Goal: Transaction & Acquisition: Purchase product/service

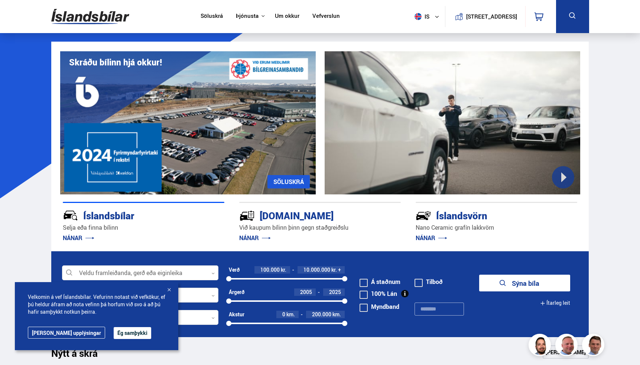
drag, startPoint x: 169, startPoint y: 289, endPoint x: 164, endPoint y: 288, distance: 5.4
click at [169, 289] on div at bounding box center [168, 290] width 7 height 7
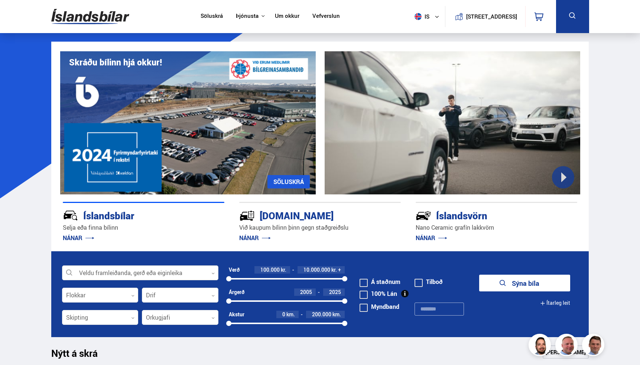
click at [148, 273] on div at bounding box center [140, 273] width 156 height 15
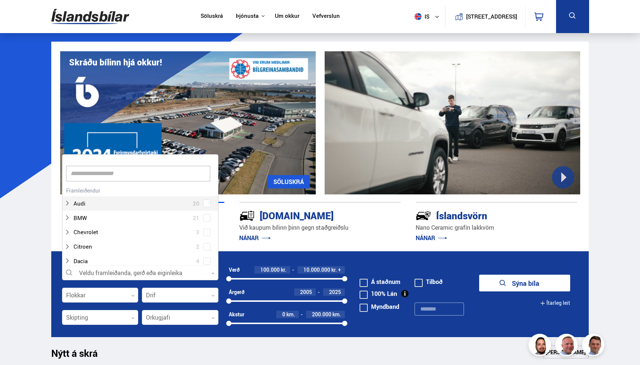
scroll to position [111, 154]
click at [148, 273] on div at bounding box center [140, 273] width 156 height 15
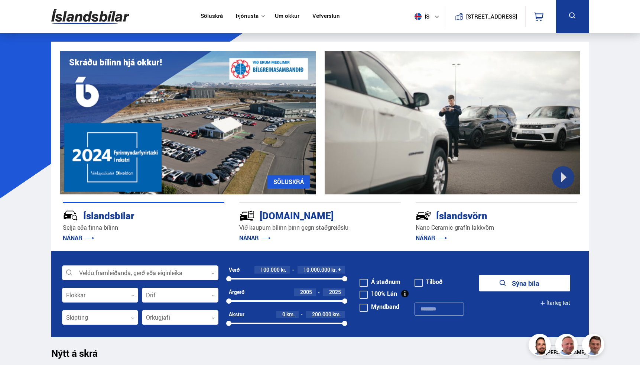
click at [272, 278] on div at bounding box center [287, 278] width 116 height 1
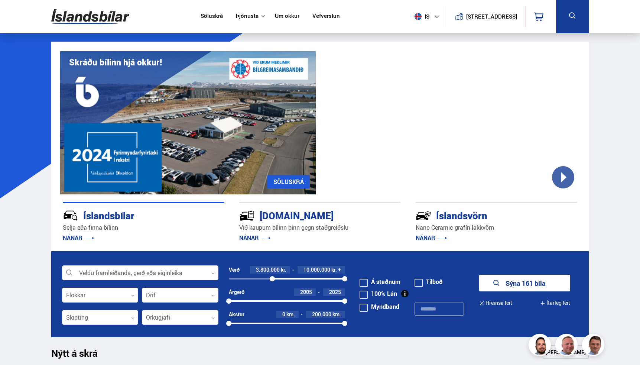
click at [265, 279] on div "3800000 10000000" at bounding box center [287, 278] width 116 height 1
drag, startPoint x: 324, startPoint y: 279, endPoint x: 294, endPoint y: 278, distance: 30.1
click at [297, 279] on div "3200000 10000000" at bounding box center [287, 278] width 116 height 7
click at [294, 278] on div at bounding box center [296, 278] width 5 height 5
drag, startPoint x: 272, startPoint y: 279, endPoint x: 329, endPoint y: 281, distance: 56.9
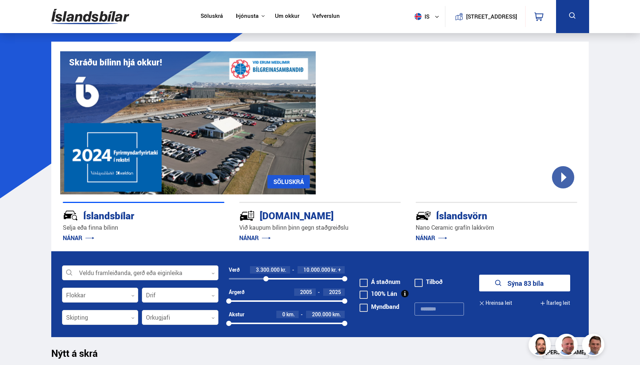
click at [266, 279] on div at bounding box center [265, 278] width 5 height 5
drag, startPoint x: 330, startPoint y: 279, endPoint x: 295, endPoint y: 278, distance: 34.9
click at [298, 278] on div at bounding box center [305, 278] width 78 height 1
click at [278, 278] on div "6000000 10000000" at bounding box center [287, 278] width 116 height 1
drag, startPoint x: 269, startPoint y: 278, endPoint x: 295, endPoint y: 276, distance: 26.1
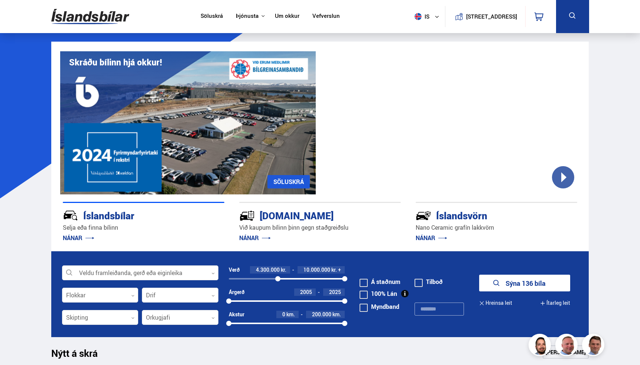
click at [259, 278] on div "4300000 10000000" at bounding box center [287, 278] width 116 height 1
drag, startPoint x: 344, startPoint y: 278, endPoint x: 283, endPoint y: 277, distance: 61.0
click at [284, 277] on div at bounding box center [283, 278] width 5 height 5
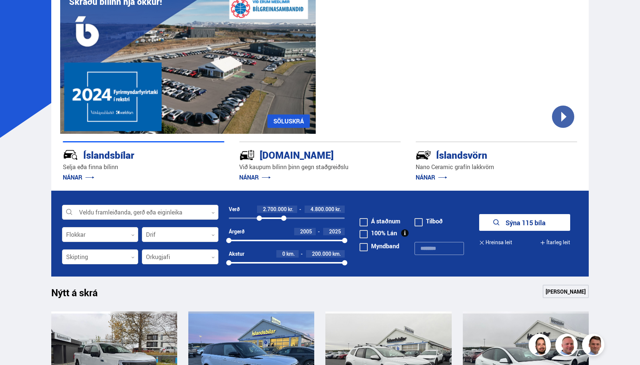
scroll to position [63, 0]
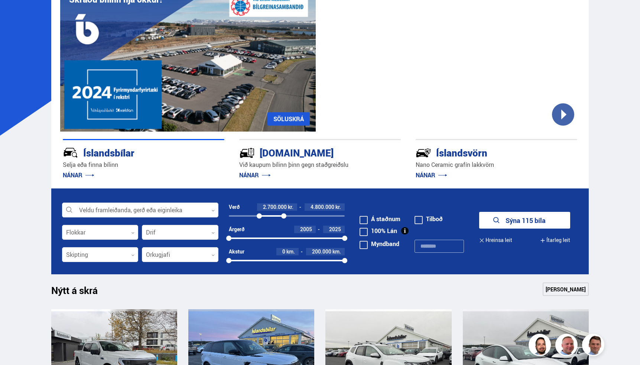
click at [366, 221] on span at bounding box center [364, 220] width 8 height 8
drag, startPoint x: 234, startPoint y: 238, endPoint x: 320, endPoint y: 238, distance: 86.6
click at [320, 238] on div at bounding box center [320, 238] width 5 height 5
click at [162, 232] on div at bounding box center [180, 232] width 77 height 15
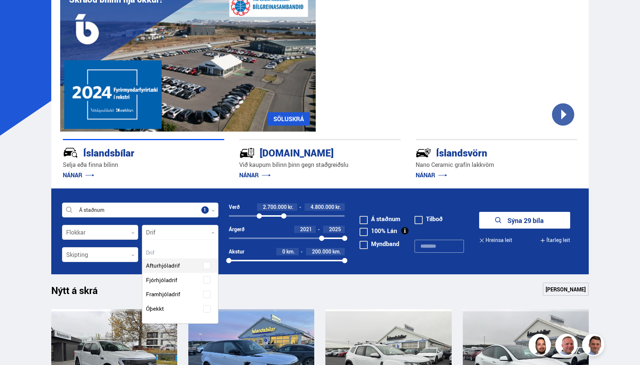
scroll to position [82, 75]
click at [207, 278] on div "Afturhjóladrif Fjórhjóladrif Framhjóladrif Óþekkt" at bounding box center [180, 281] width 76 height 69
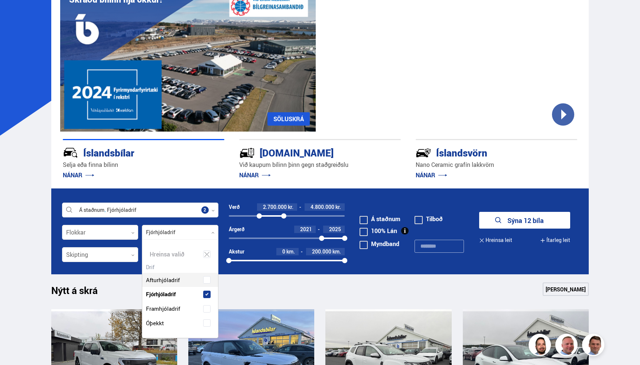
click at [534, 226] on button "Sýna 12 bíla" at bounding box center [524, 220] width 91 height 17
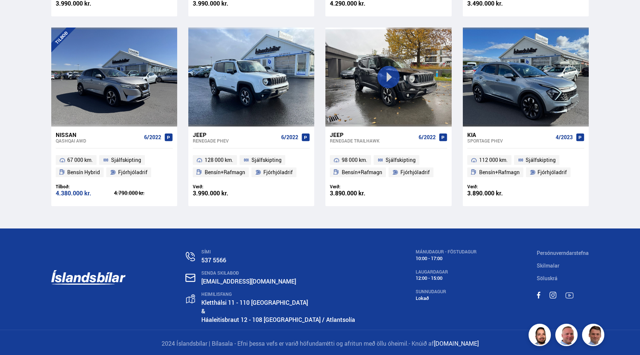
scroll to position [527, 0]
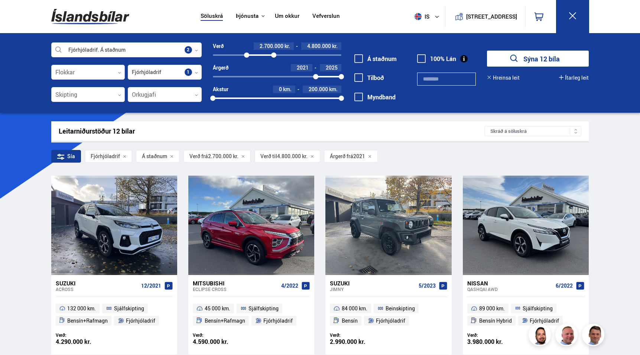
scroll to position [0, 0]
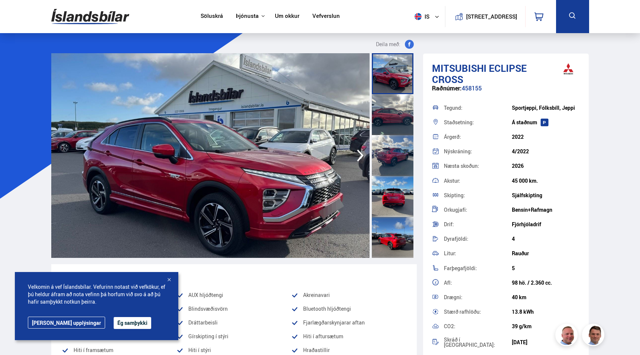
click at [168, 280] on div at bounding box center [168, 279] width 7 height 7
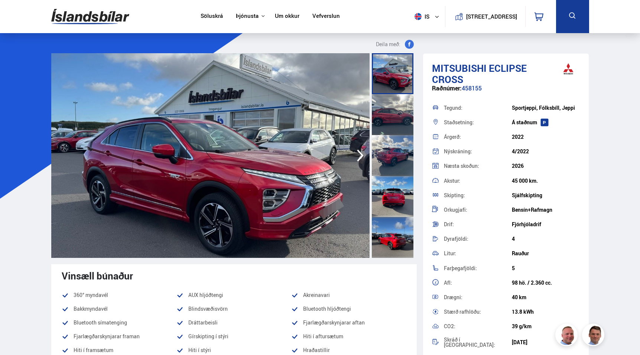
click at [360, 158] on icon "button" at bounding box center [360, 155] width 7 height 12
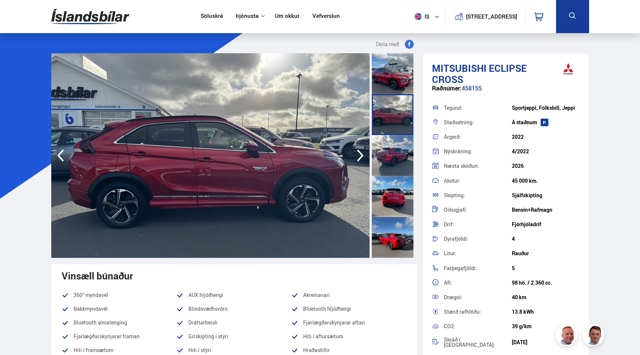
click at [360, 158] on icon "button" at bounding box center [360, 155] width 7 height 12
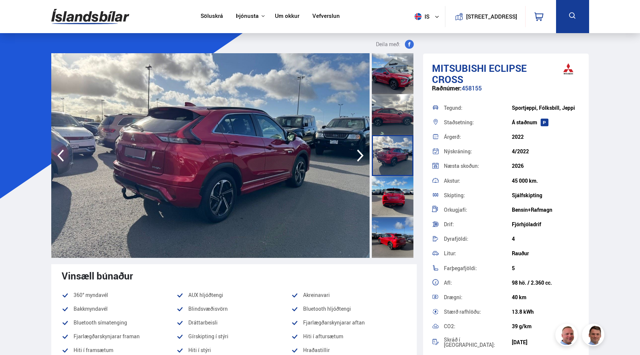
click at [360, 158] on icon "button" at bounding box center [360, 155] width 7 height 12
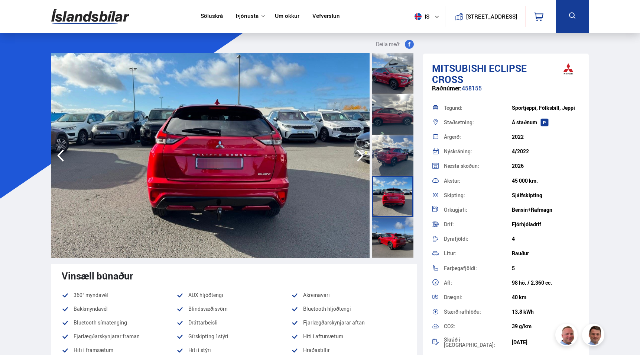
click at [360, 158] on icon "button" at bounding box center [360, 155] width 7 height 12
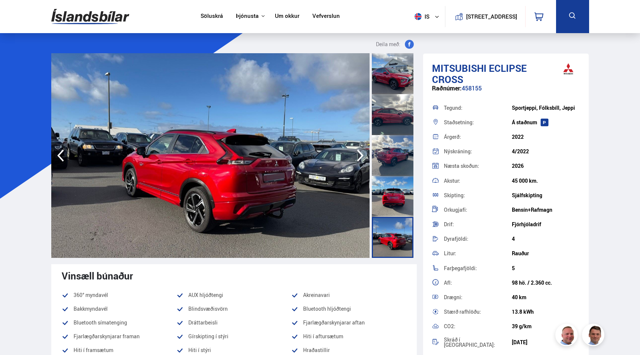
click at [360, 158] on icon "button" at bounding box center [360, 155] width 7 height 12
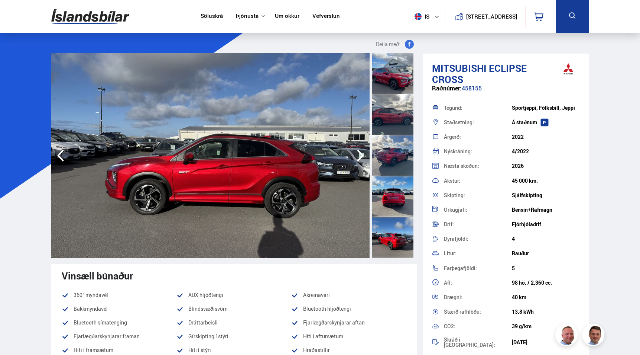
click at [360, 158] on icon "button" at bounding box center [360, 155] width 7 height 12
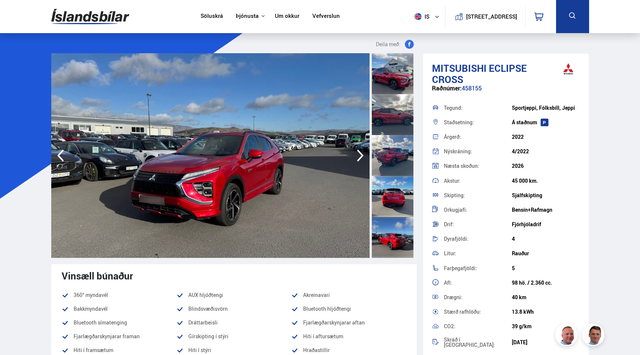
click at [360, 158] on icon "button" at bounding box center [360, 155] width 7 height 12
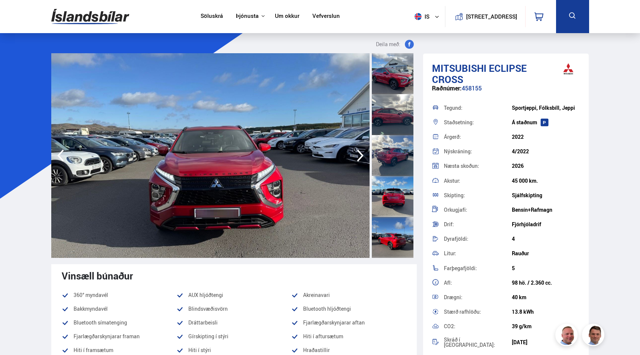
click at [360, 158] on icon "button" at bounding box center [360, 155] width 7 height 12
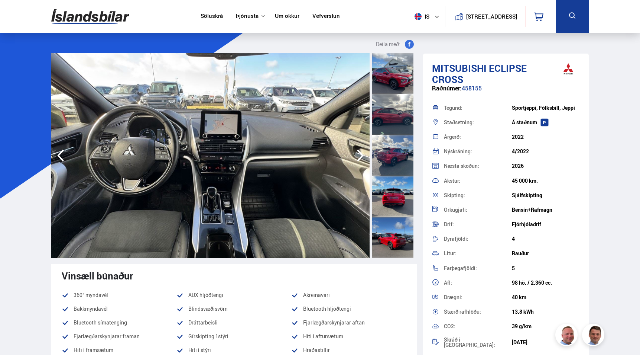
click at [360, 156] on icon "button" at bounding box center [360, 155] width 15 height 18
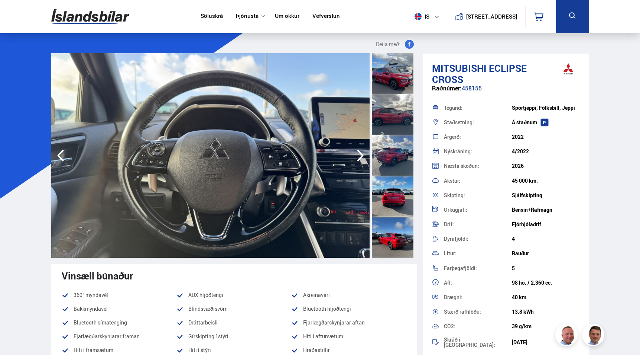
click at [106, 0] on div "Söluskrá Þjónusta Íslandsbílar Kaupumbila.is Íslandsvörn Leiðbeiningar Um okkur…" at bounding box center [320, 16] width 550 height 33
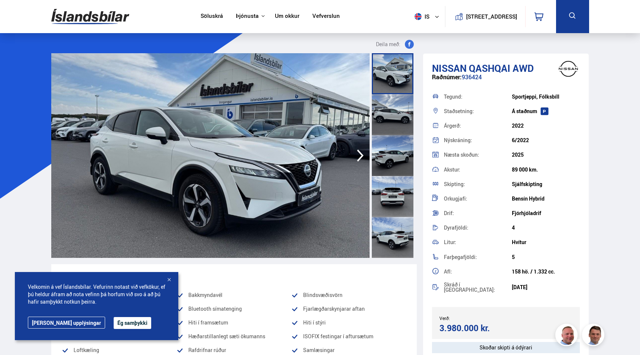
click at [170, 279] on div at bounding box center [168, 279] width 7 height 7
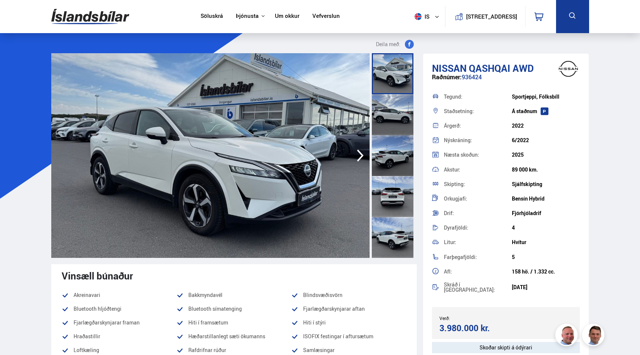
click at [358, 156] on icon "button" at bounding box center [360, 155] width 15 height 18
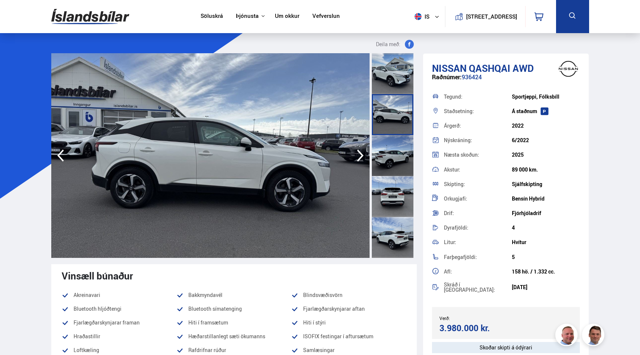
click at [358, 156] on icon "button" at bounding box center [360, 155] width 15 height 18
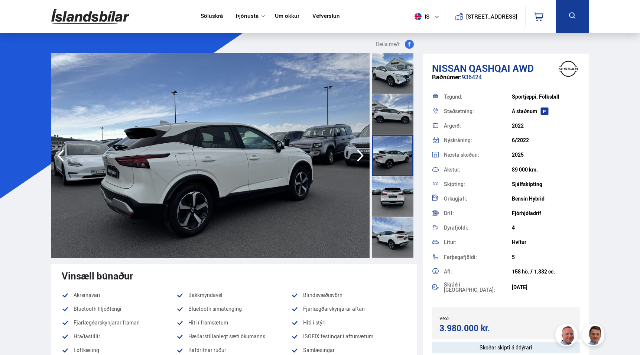
click at [358, 156] on icon "button" at bounding box center [360, 155] width 15 height 18
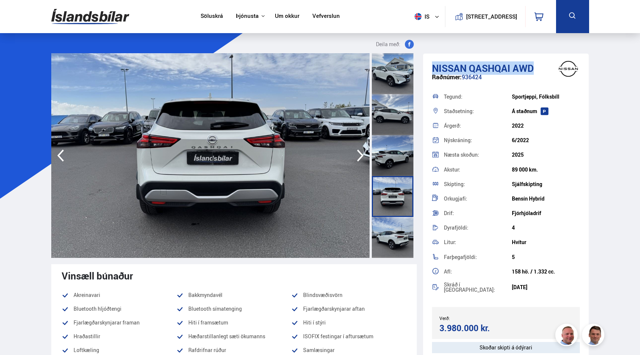
drag, startPoint x: 510, startPoint y: 68, endPoint x: 434, endPoint y: 66, distance: 75.8
click at [434, 66] on h1 "Nissan Qashqai AWD" at bounding box center [506, 67] width 148 height 11
copy h1 "Nissan Qashqai AWD"
click at [358, 155] on icon "button" at bounding box center [360, 155] width 15 height 18
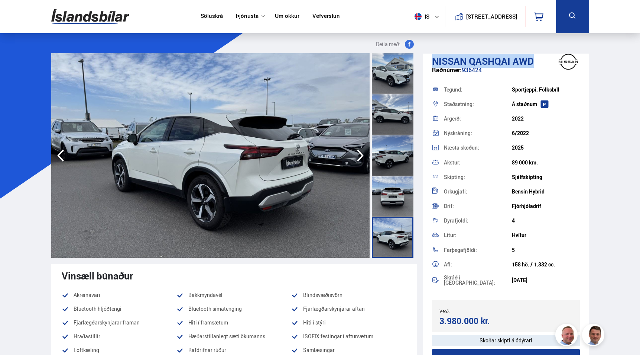
click at [358, 158] on icon "button" at bounding box center [360, 155] width 15 height 18
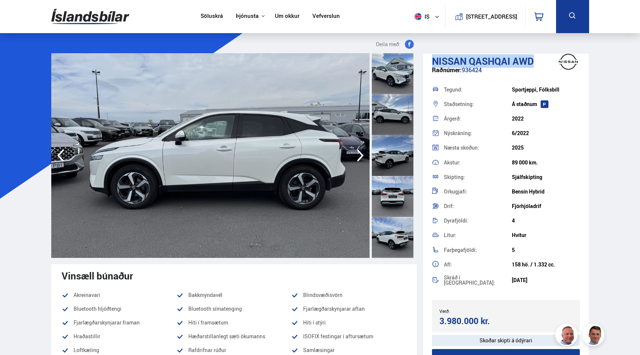
click at [358, 158] on icon "button" at bounding box center [360, 155] width 15 height 18
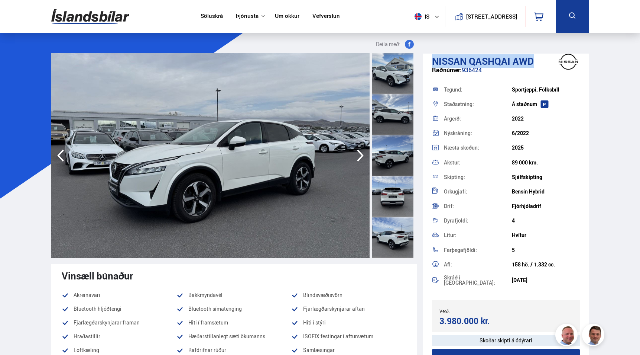
click at [358, 158] on icon "button" at bounding box center [360, 155] width 15 height 18
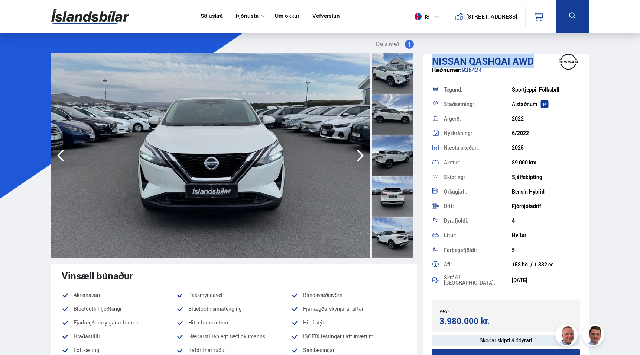
click at [358, 158] on icon "button" at bounding box center [360, 155] width 15 height 18
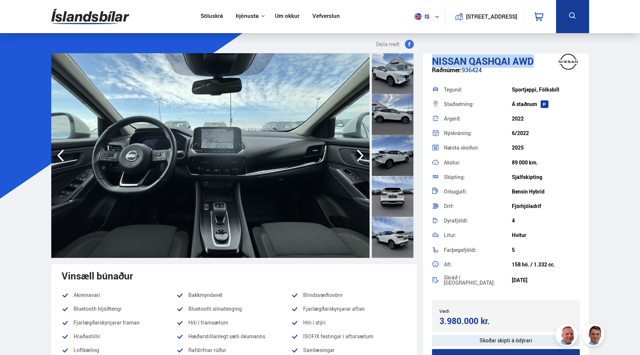
click at [358, 158] on icon "button" at bounding box center [360, 155] width 15 height 18
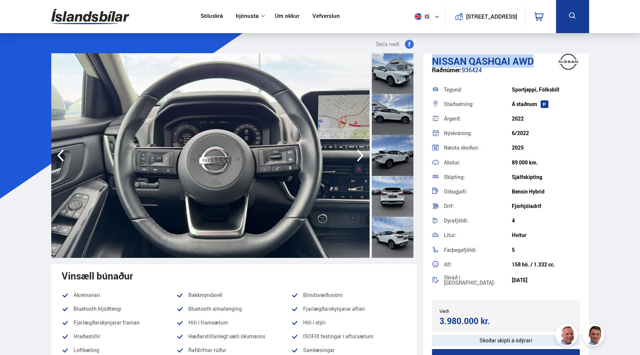
click at [358, 158] on icon "button" at bounding box center [360, 155] width 15 height 18
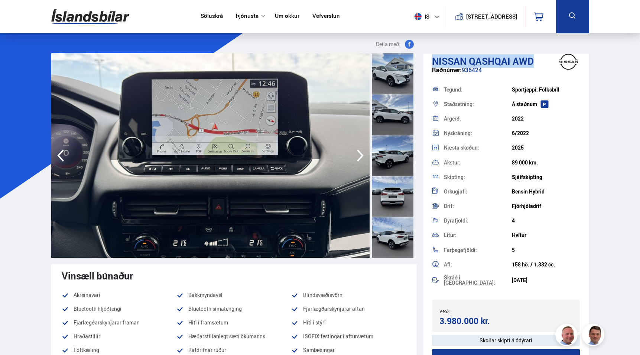
click at [358, 158] on icon "button" at bounding box center [360, 155] width 15 height 18
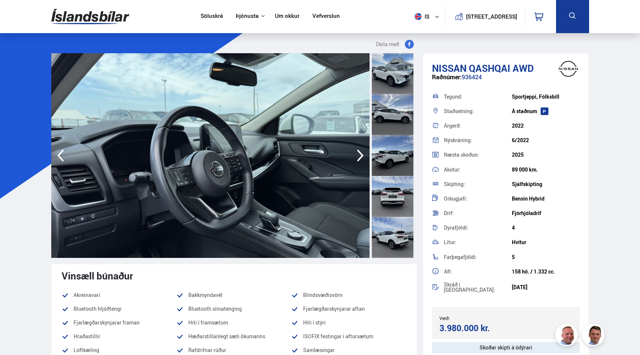
click at [359, 154] on icon "button" at bounding box center [360, 155] width 15 height 18
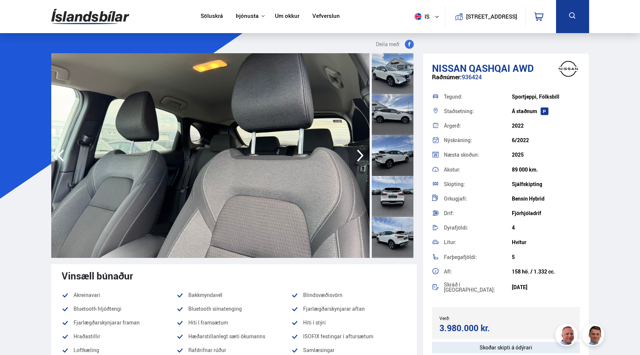
click at [359, 154] on icon "button" at bounding box center [360, 155] width 15 height 18
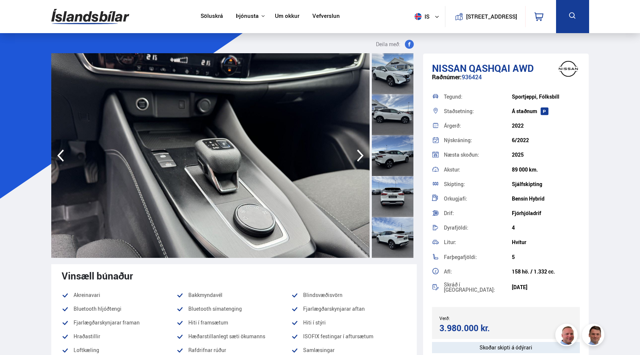
click at [359, 154] on icon "button" at bounding box center [360, 155] width 15 height 18
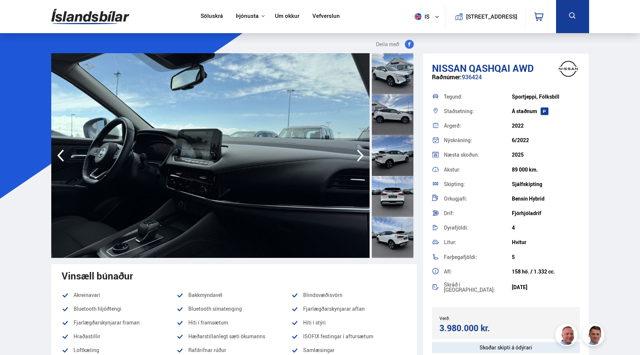
click at [359, 154] on icon "button" at bounding box center [360, 155] width 15 height 18
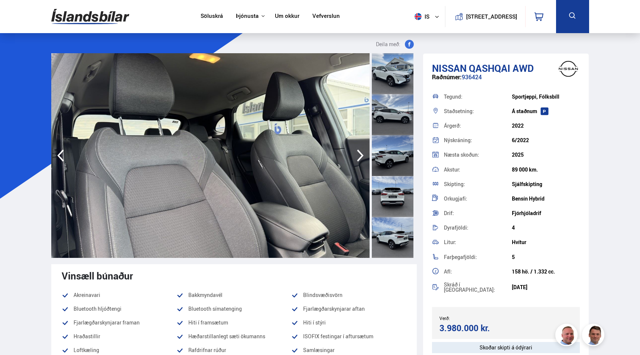
click at [359, 154] on icon "button" at bounding box center [360, 155] width 15 height 18
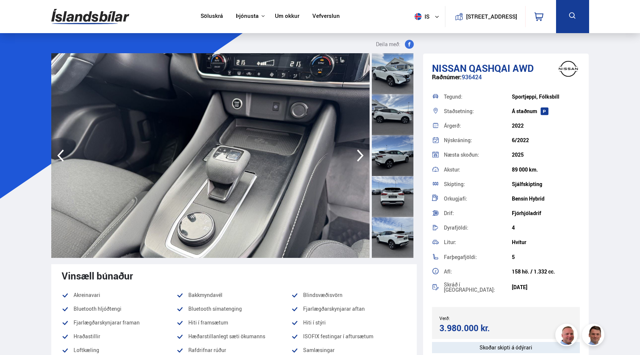
click at [358, 153] on icon "button" at bounding box center [360, 155] width 15 height 18
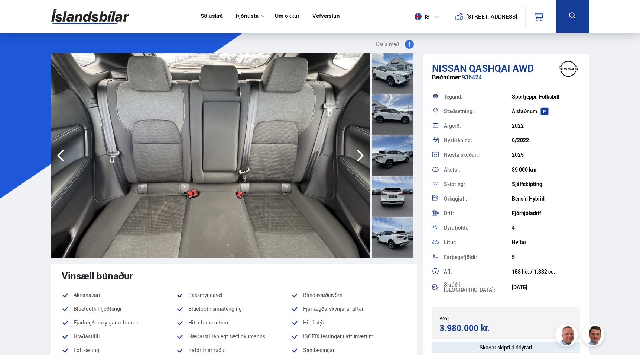
scroll to position [3, 0]
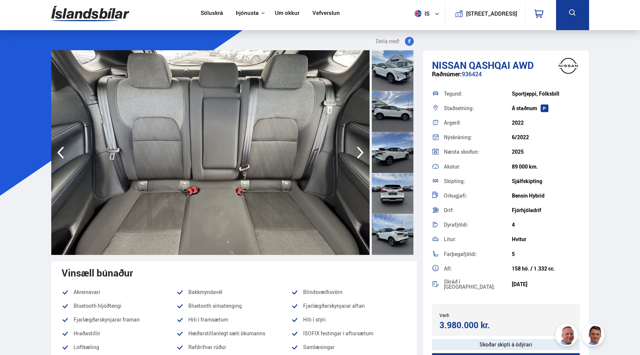
click at [358, 158] on icon "button" at bounding box center [360, 152] width 7 height 12
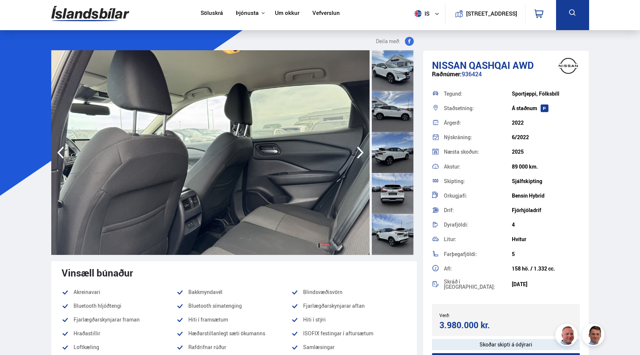
click at [358, 158] on icon "button" at bounding box center [360, 152] width 7 height 12
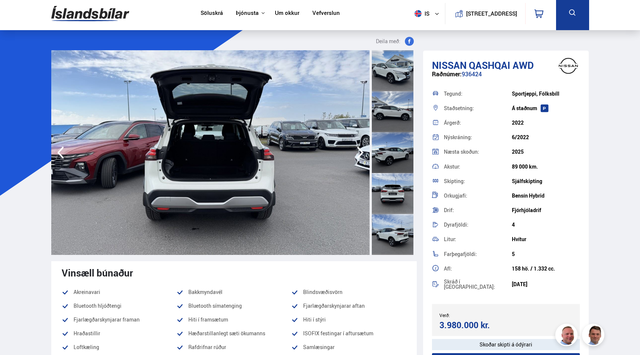
click at [358, 153] on icon "button" at bounding box center [360, 152] width 15 height 18
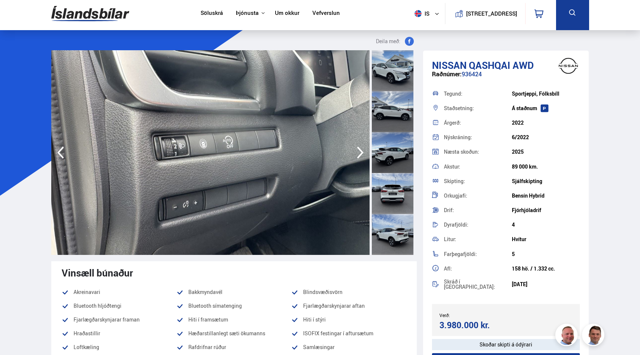
click at [358, 152] on icon "button" at bounding box center [360, 152] width 15 height 18
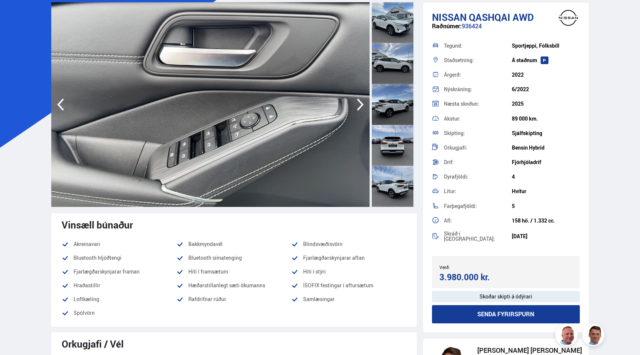
scroll to position [0, 0]
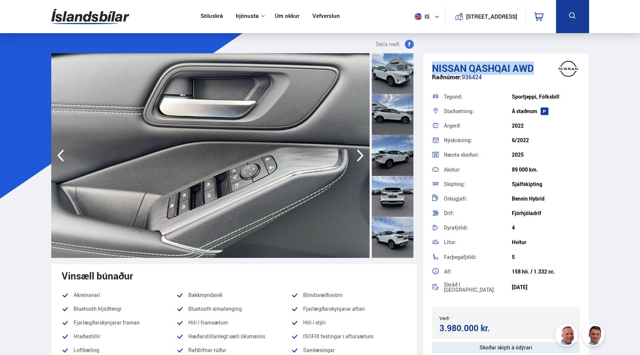
drag, startPoint x: 534, startPoint y: 68, endPoint x: 432, endPoint y: 68, distance: 101.5
click at [433, 68] on h1 "Nissan Qashqai AWD" at bounding box center [506, 67] width 148 height 11
copy h1 "Nissan Qashqai AWD"
click at [62, 160] on icon "button" at bounding box center [60, 155] width 7 height 12
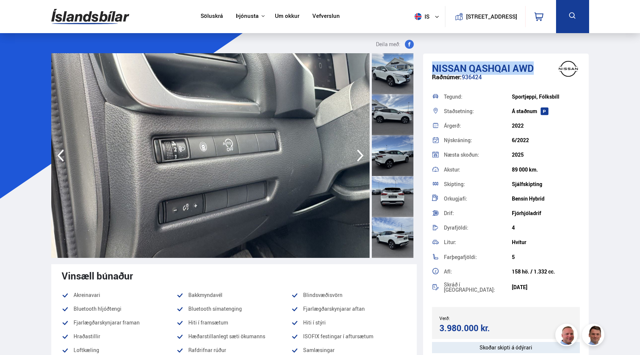
click at [62, 160] on icon "button" at bounding box center [60, 155] width 7 height 12
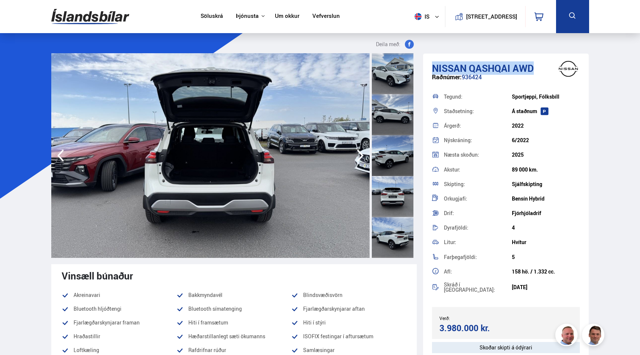
click at [62, 160] on icon "button" at bounding box center [60, 155] width 7 height 12
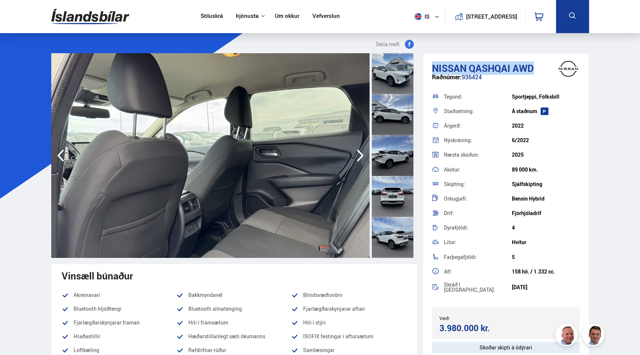
click at [62, 160] on icon "button" at bounding box center [60, 155] width 7 height 12
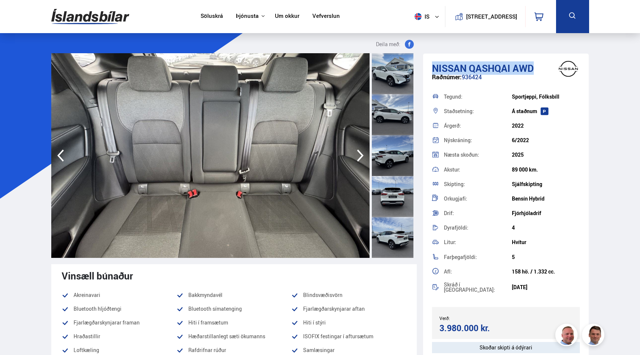
click at [62, 160] on icon "button" at bounding box center [60, 155] width 7 height 12
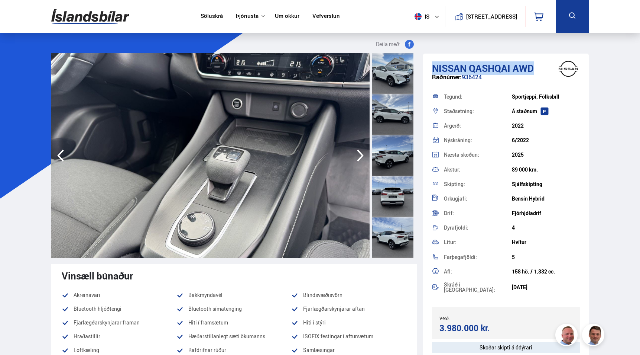
click at [62, 160] on icon "button" at bounding box center [60, 155] width 7 height 12
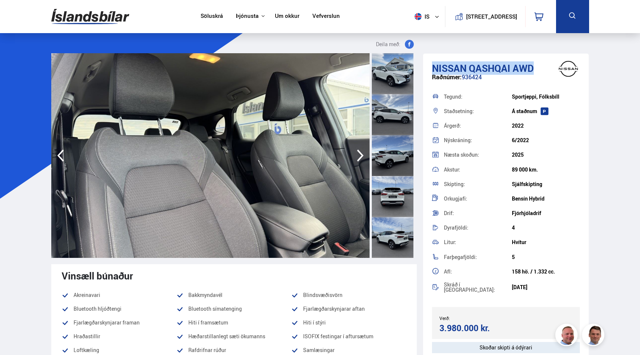
click at [62, 160] on icon "button" at bounding box center [60, 155] width 7 height 12
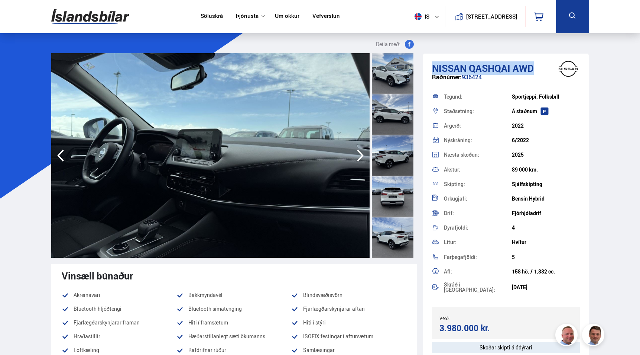
click at [62, 160] on icon "button" at bounding box center [60, 155] width 7 height 12
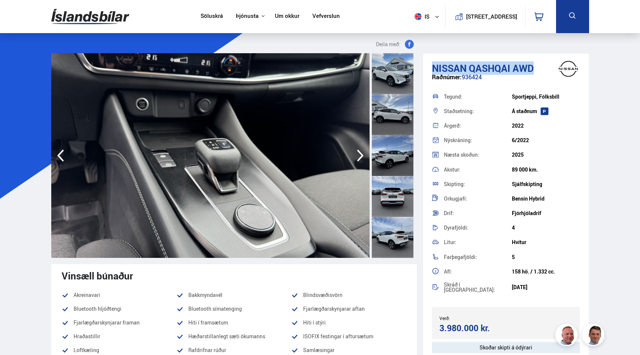
click at [62, 160] on icon "button" at bounding box center [60, 155] width 7 height 12
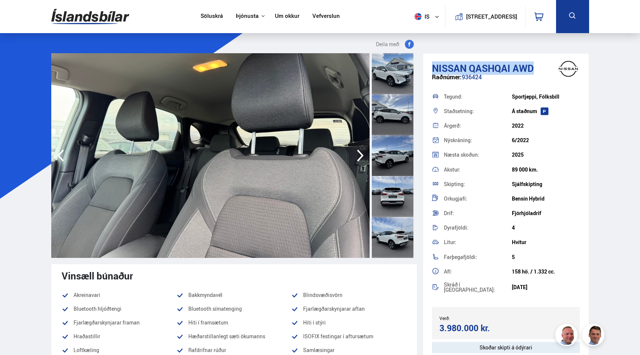
click at [62, 160] on icon "button" at bounding box center [60, 155] width 7 height 12
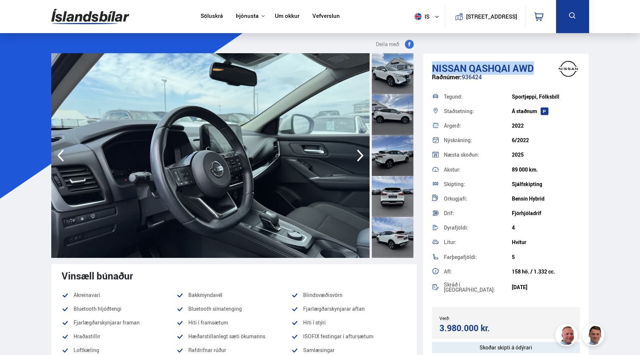
click at [62, 160] on icon "button" at bounding box center [60, 155] width 7 height 12
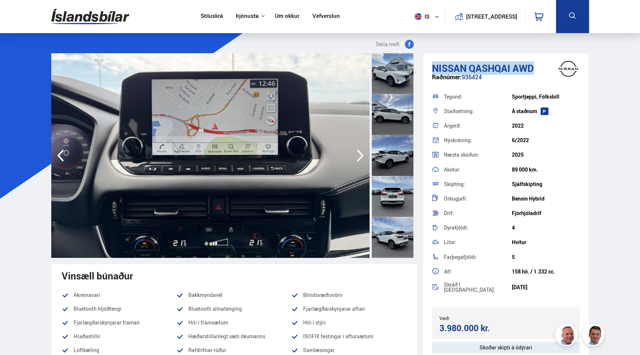
click at [62, 160] on icon "button" at bounding box center [60, 155] width 7 height 12
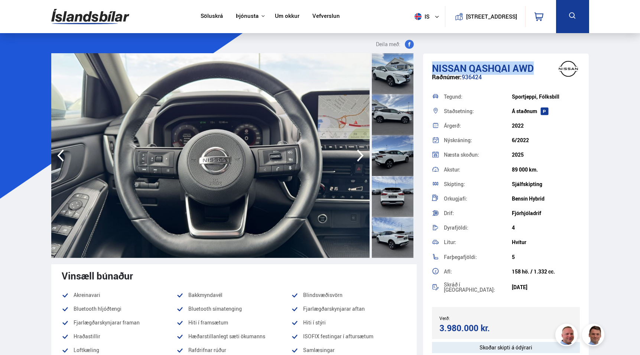
click at [62, 160] on icon "button" at bounding box center [60, 155] width 7 height 12
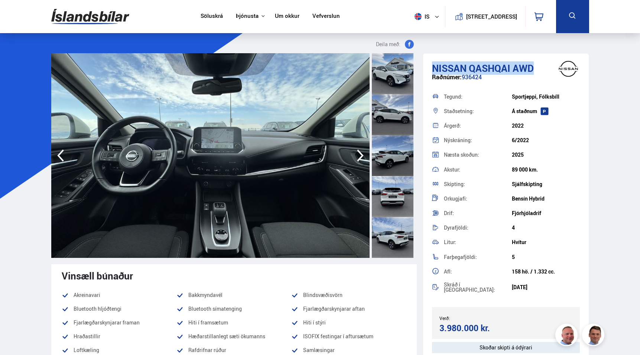
click at [62, 160] on icon "button" at bounding box center [60, 155] width 7 height 12
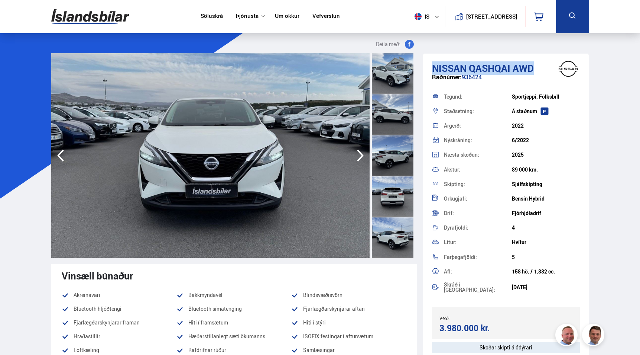
click at [62, 160] on icon "button" at bounding box center [60, 155] width 7 height 12
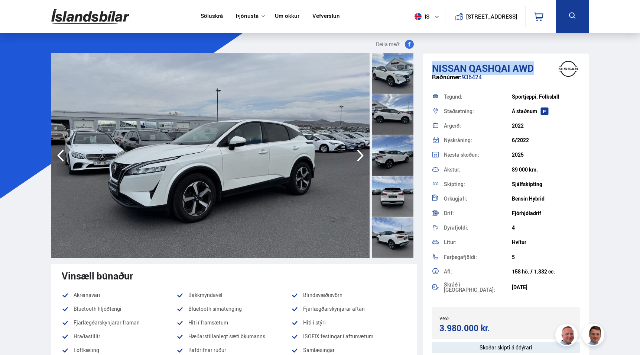
click at [62, 160] on icon "button" at bounding box center [60, 155] width 7 height 12
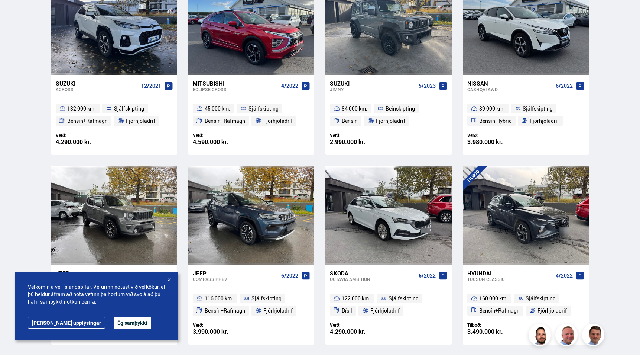
scroll to position [202, 0]
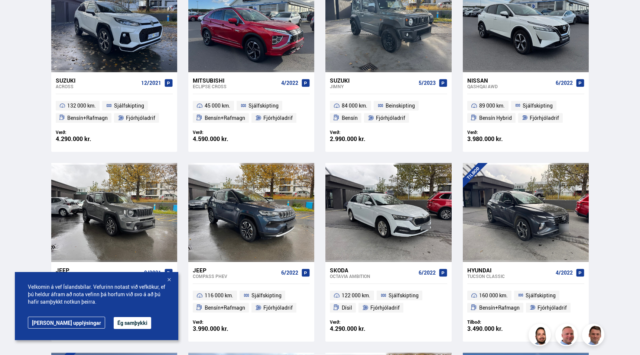
click at [171, 280] on div at bounding box center [168, 279] width 7 height 7
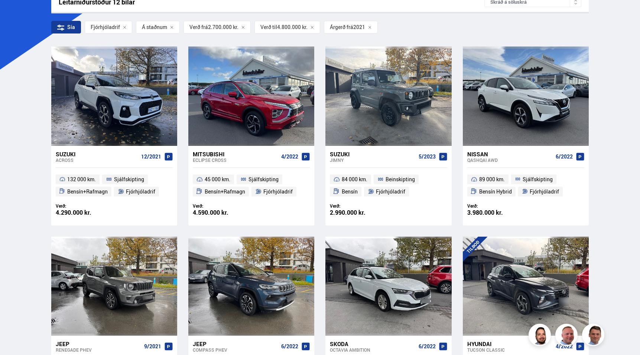
scroll to position [126, 0]
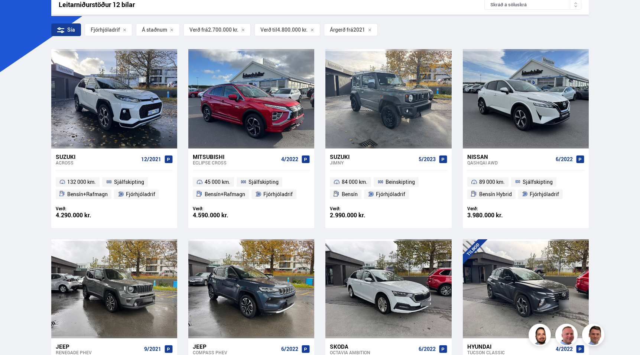
click at [608, 182] on div "Söluskrá Þjónusta Íslandsbílar [DOMAIN_NAME] Íslandsvörn Leiðbeiningar Um okkur…" at bounding box center [320, 316] width 640 height 884
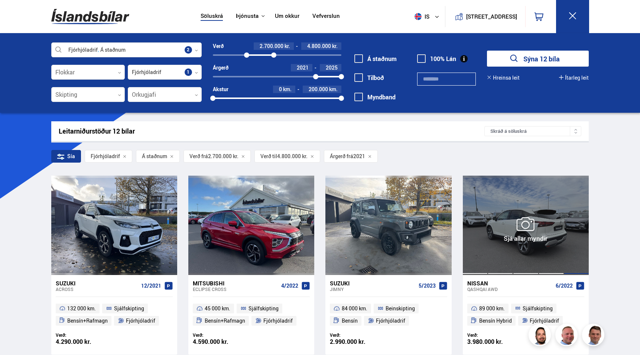
scroll to position [0, 0]
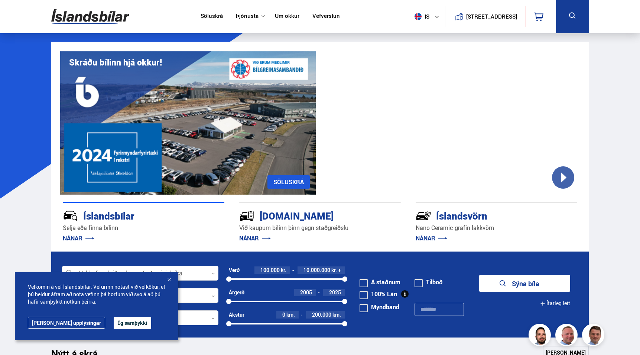
click at [114, 319] on button "Ég samþykki" at bounding box center [133, 323] width 38 height 12
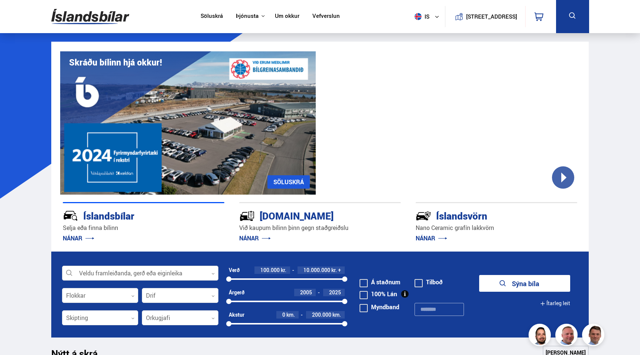
click at [151, 271] on div at bounding box center [140, 273] width 156 height 15
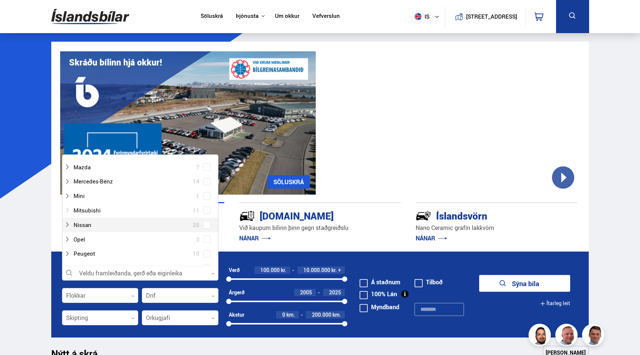
scroll to position [340, 0]
click at [68, 220] on icon at bounding box center [67, 223] width 6 height 6
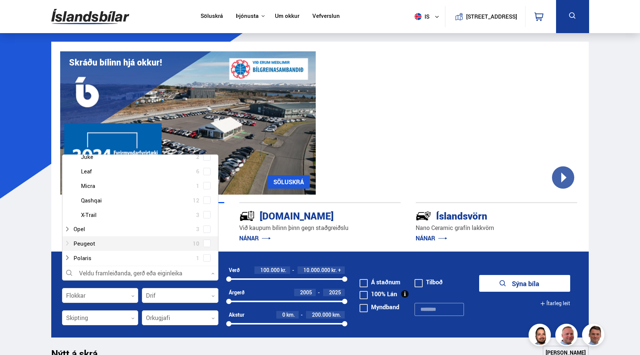
scroll to position [440, 0]
click at [206, 188] on div "Nissan Ariya 1 Nissan Juke 2 Nissan Leaf 6 Nissan Micra 1 Nissan Qashqai 12 Nis…" at bounding box center [140, 175] width 156 height 87
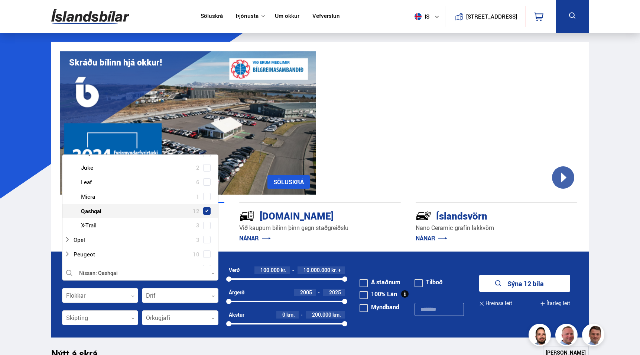
click at [540, 279] on button "Sýna 12 bíla" at bounding box center [524, 283] width 91 height 17
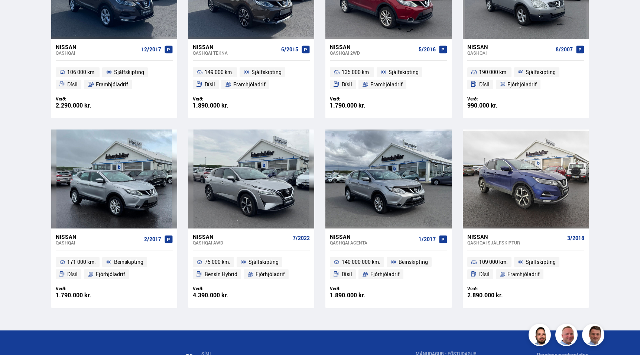
scroll to position [436, 0]
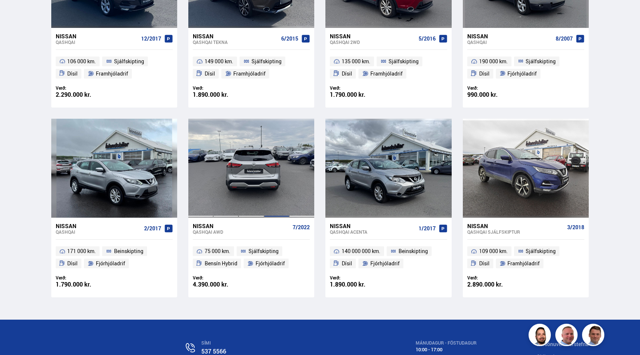
click at [280, 203] on div at bounding box center [276, 168] width 25 height 99
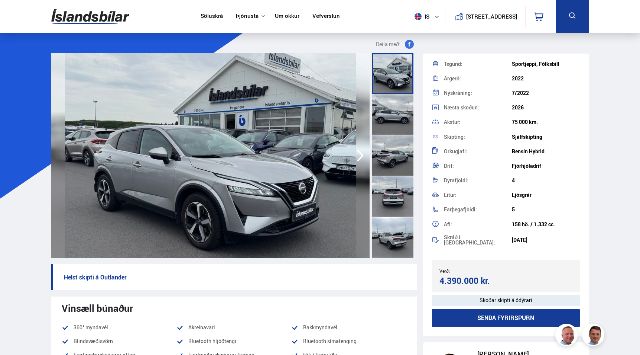
click at [391, 148] on div at bounding box center [393, 155] width 42 height 41
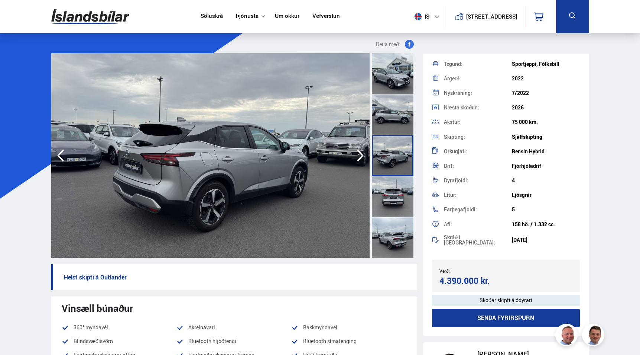
click at [398, 192] on div at bounding box center [393, 196] width 42 height 41
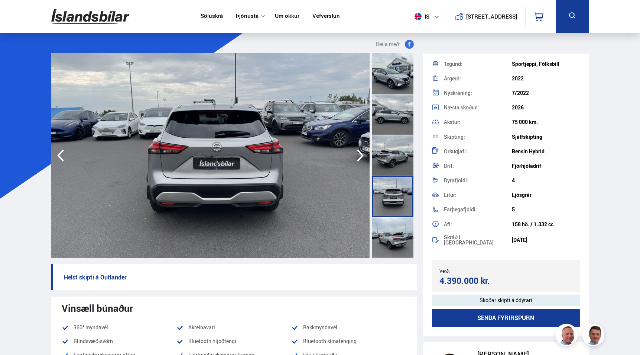
click at [393, 228] on div at bounding box center [393, 237] width 42 height 41
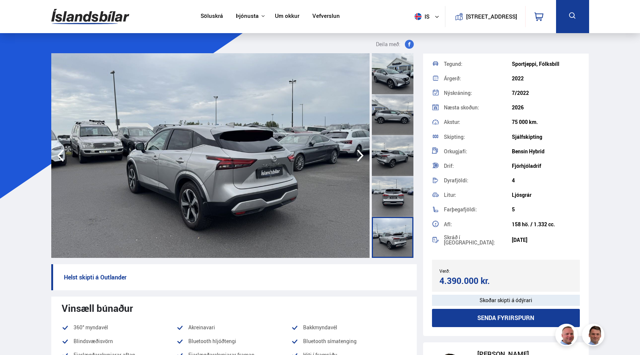
click at [361, 154] on icon "button" at bounding box center [360, 155] width 7 height 12
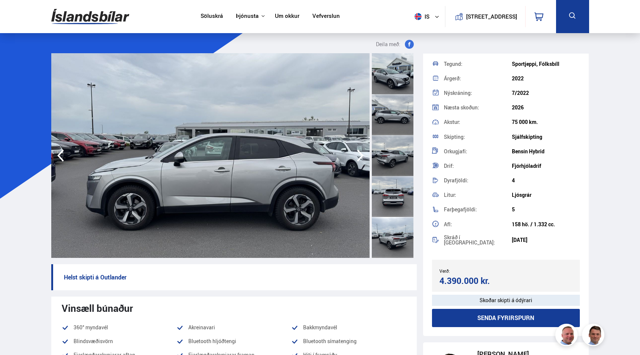
click at [361, 155] on icon "button" at bounding box center [360, 155] width 7 height 12
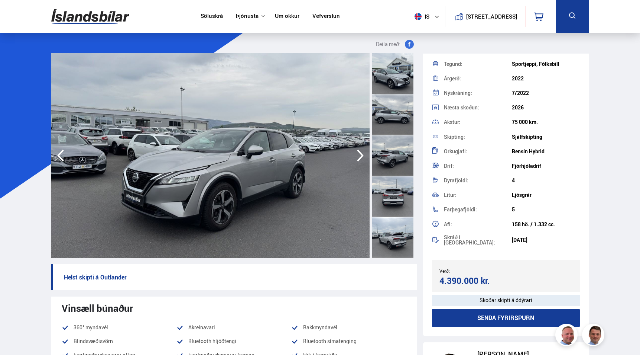
click at [359, 156] on icon "button" at bounding box center [360, 155] width 15 height 18
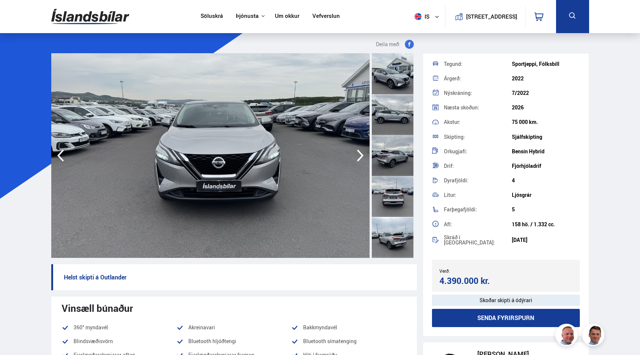
click at [359, 156] on icon "button" at bounding box center [360, 155] width 15 height 18
